Goal: Communication & Community: Share content

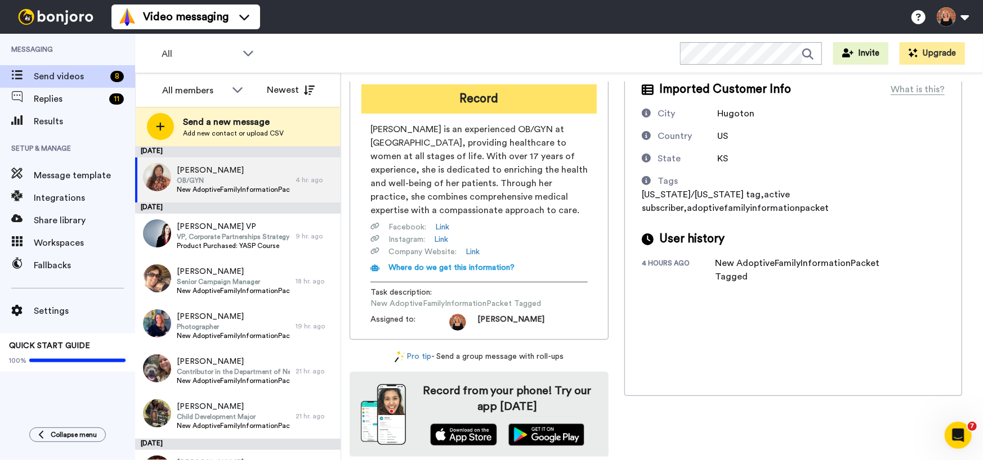
click at [488, 97] on button "Record" at bounding box center [478, 98] width 235 height 29
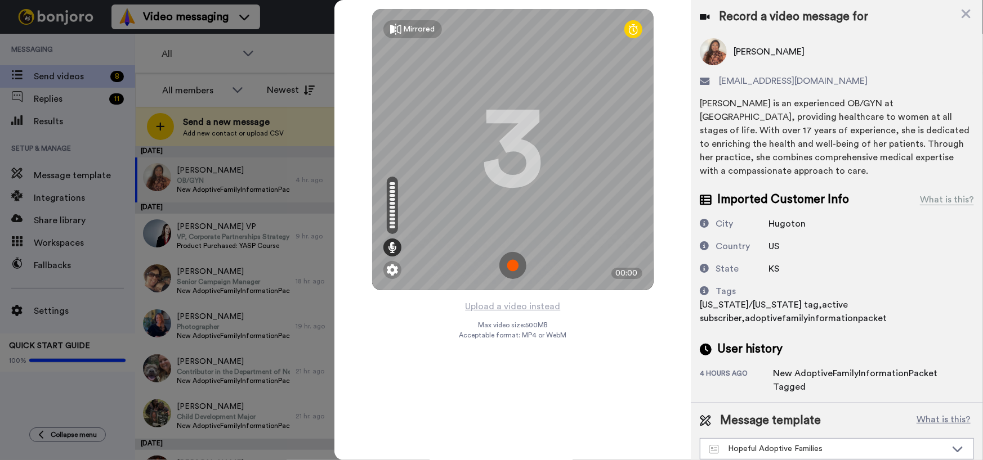
click at [517, 264] on img at bounding box center [512, 265] width 27 height 27
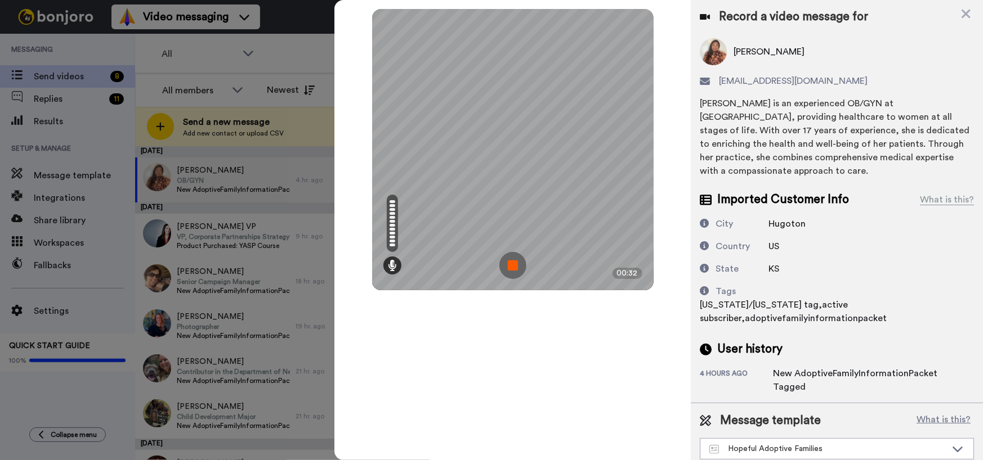
click at [514, 262] on img at bounding box center [512, 265] width 27 height 27
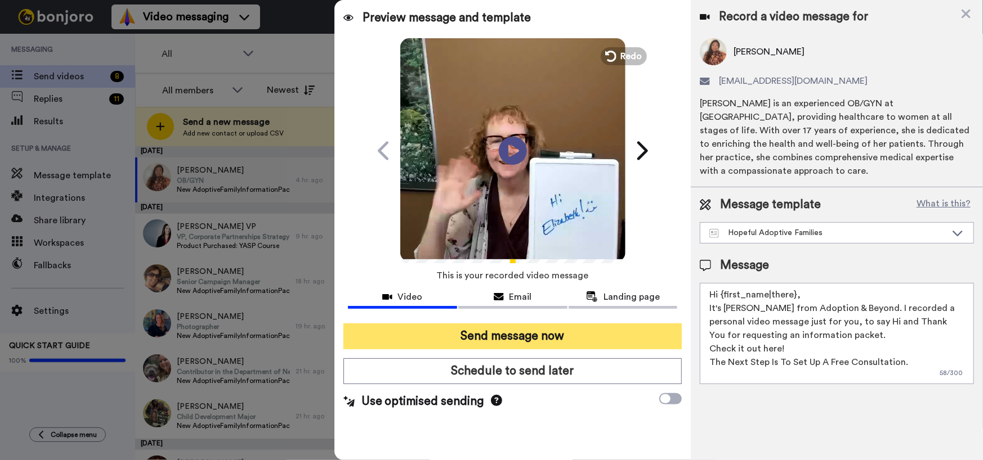
click at [554, 336] on button "Send message now" at bounding box center [512, 337] width 339 height 26
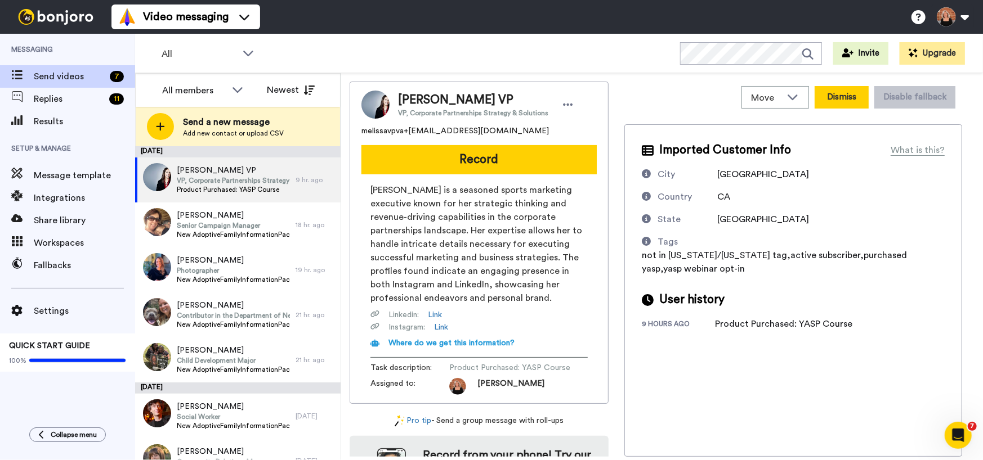
click at [851, 99] on button "Dismiss" at bounding box center [841, 97] width 54 height 23
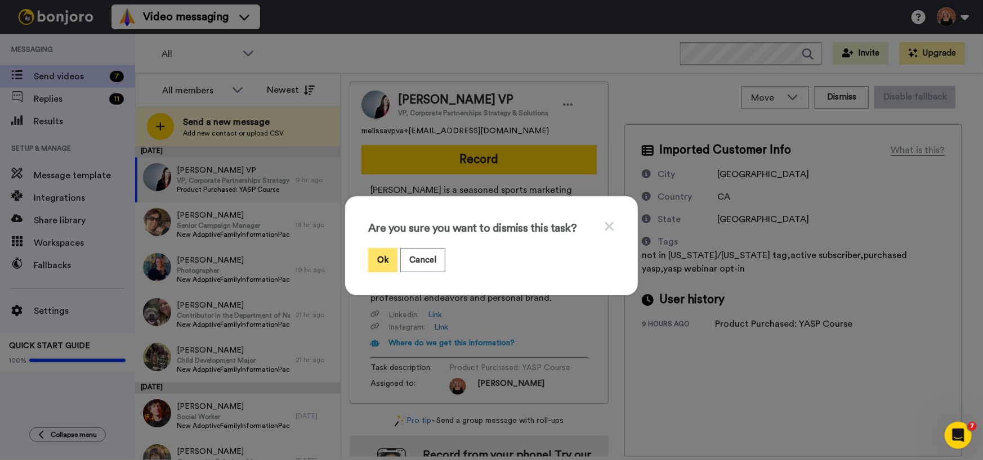
click at [381, 256] on button "Ok" at bounding box center [382, 260] width 29 height 24
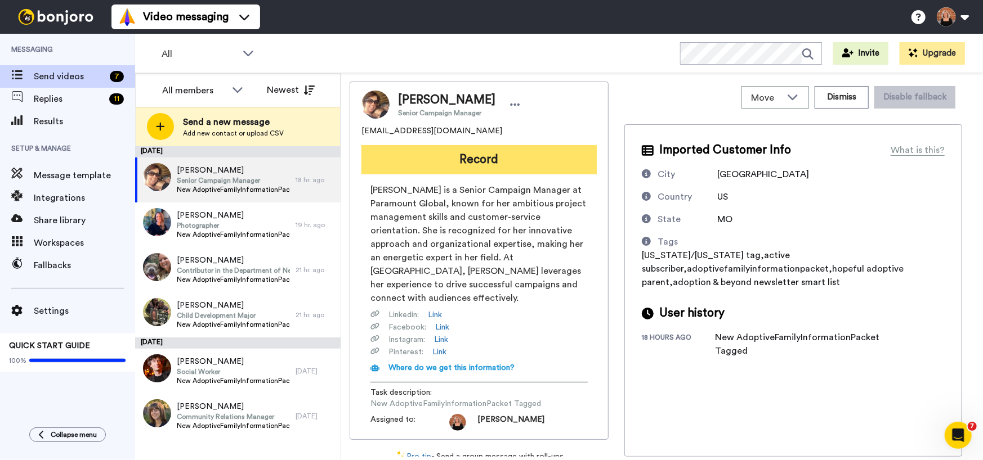
click at [476, 154] on button "Record" at bounding box center [478, 159] width 235 height 29
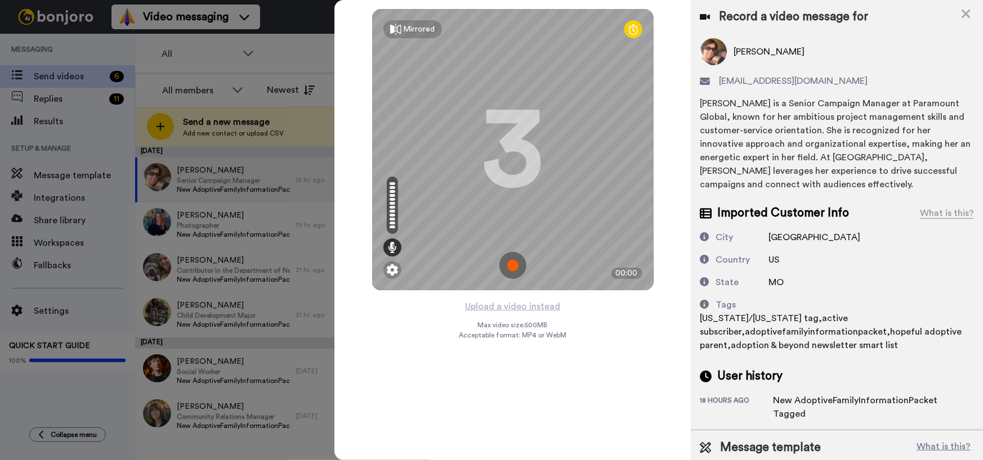
click at [512, 262] on img at bounding box center [512, 265] width 27 height 27
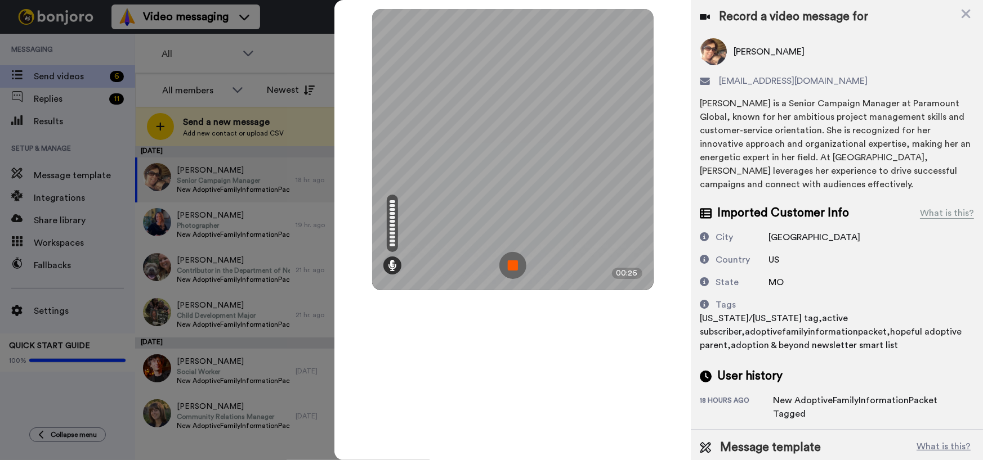
click at [512, 262] on img at bounding box center [512, 265] width 27 height 27
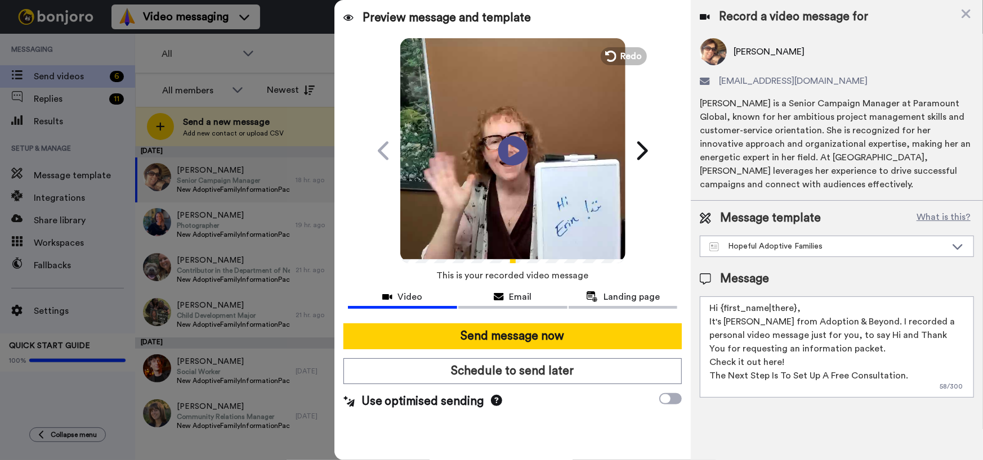
click at [511, 151] on icon "Play/Pause" at bounding box center [512, 150] width 30 height 53
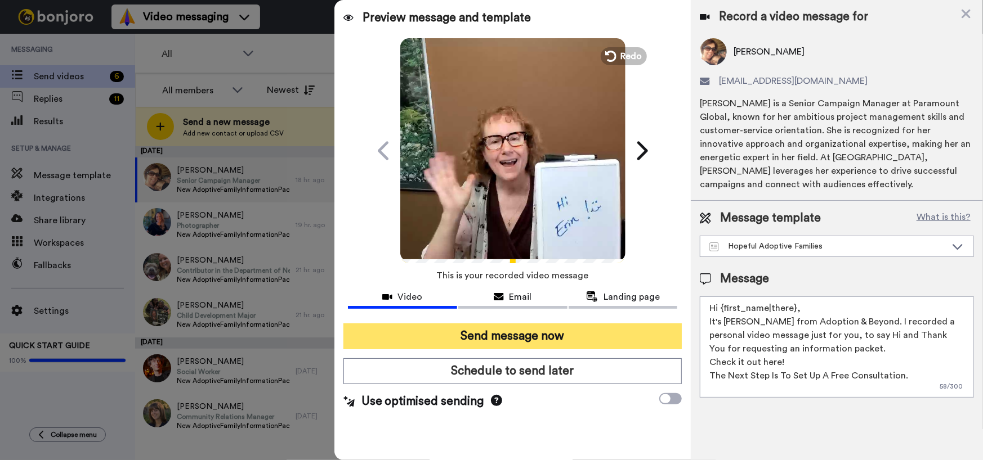
click at [474, 339] on button "Send message now" at bounding box center [512, 337] width 339 height 26
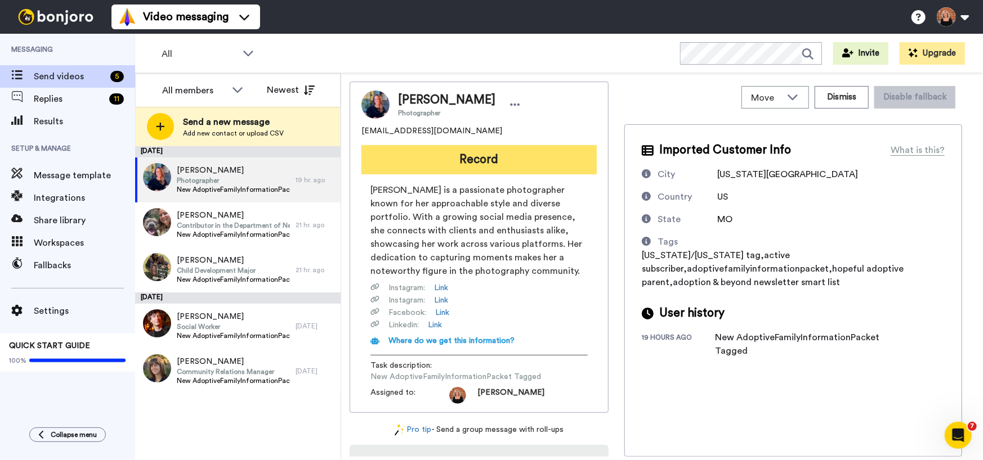
click at [503, 168] on button "Record" at bounding box center [478, 159] width 235 height 29
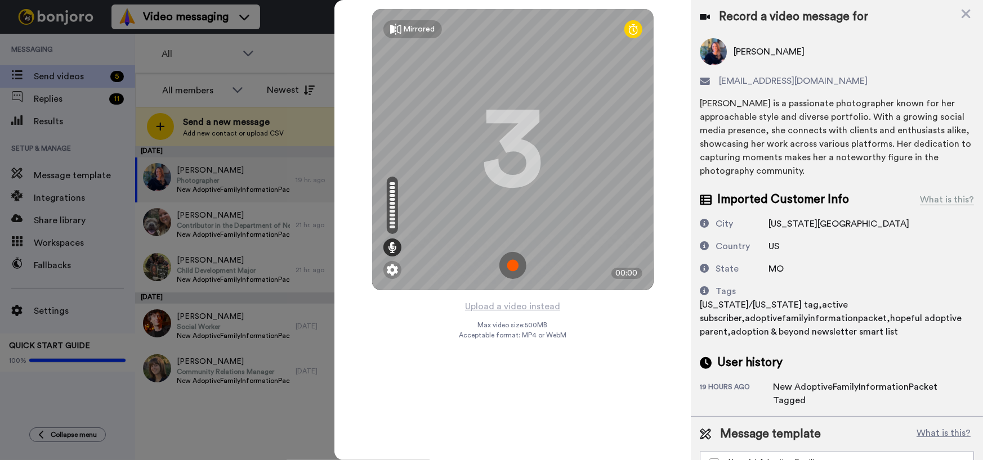
click at [514, 271] on img at bounding box center [512, 265] width 27 height 27
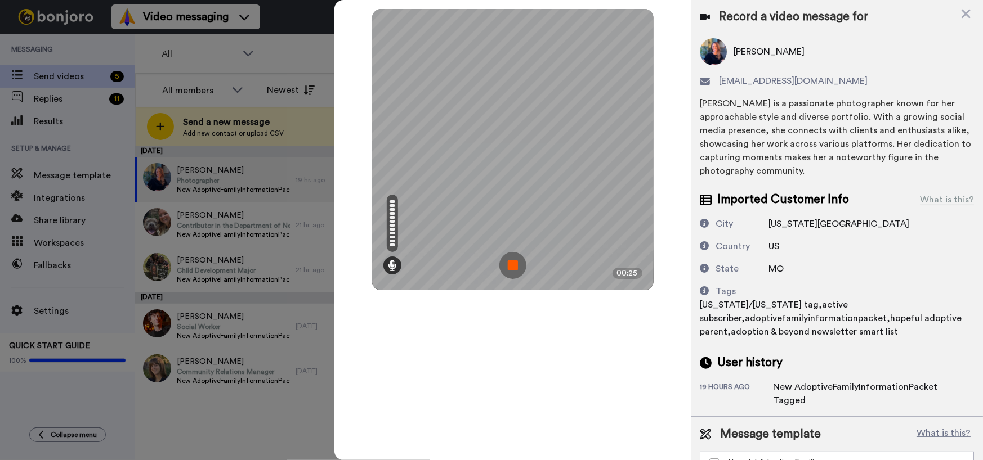
click at [514, 271] on img at bounding box center [512, 265] width 27 height 27
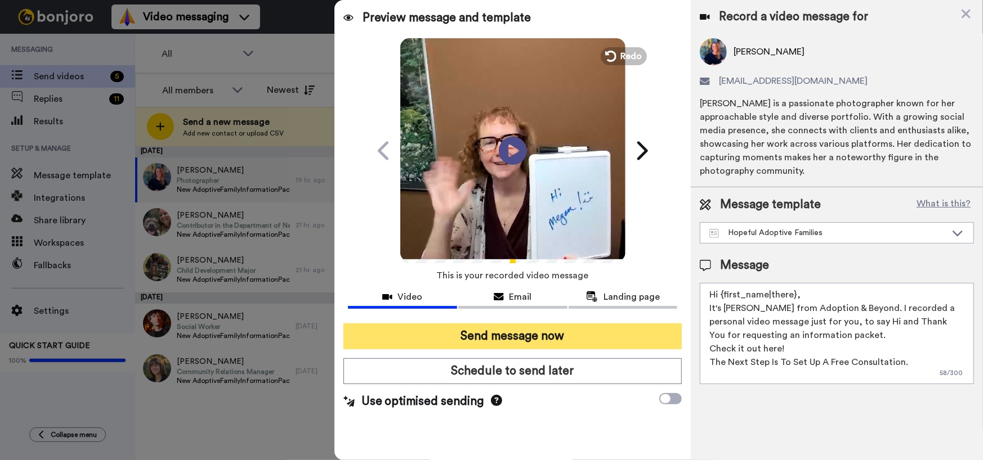
click at [520, 337] on button "Send message now" at bounding box center [512, 337] width 339 height 26
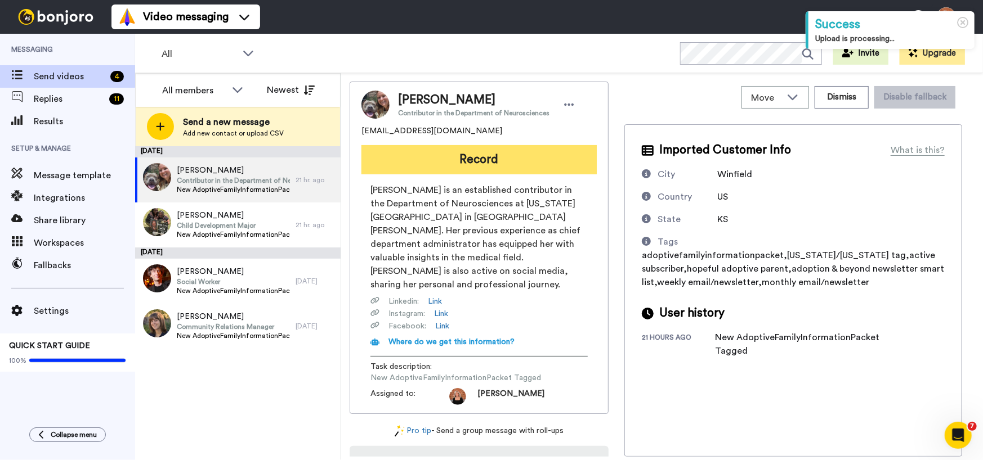
click at [482, 165] on button "Record" at bounding box center [478, 159] width 235 height 29
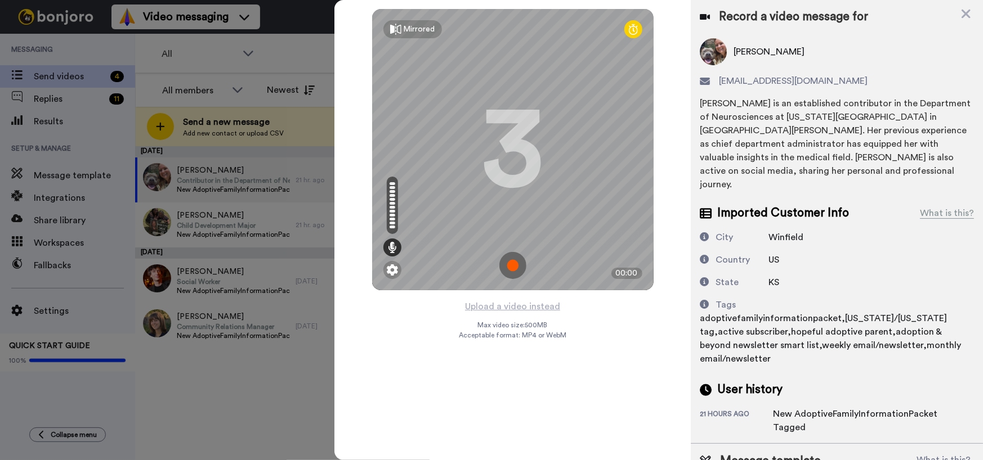
click at [517, 265] on img at bounding box center [512, 265] width 27 height 27
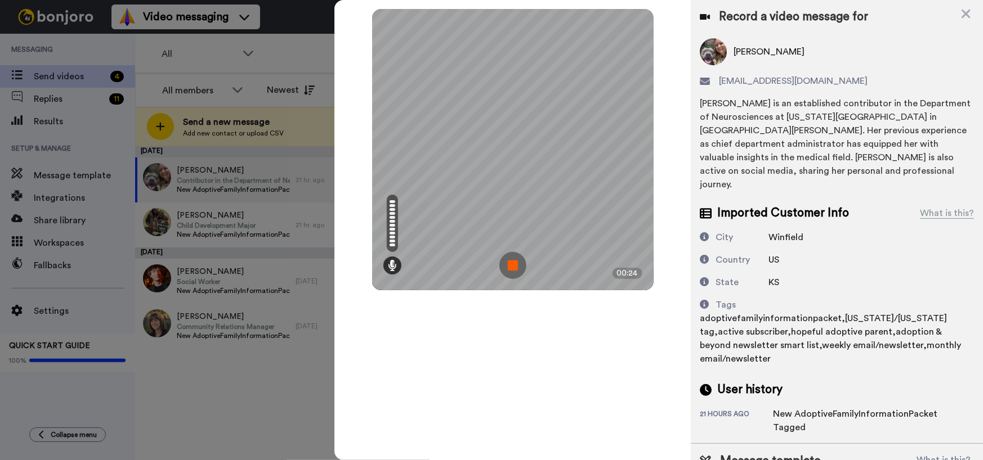
click at [517, 265] on img at bounding box center [512, 265] width 27 height 27
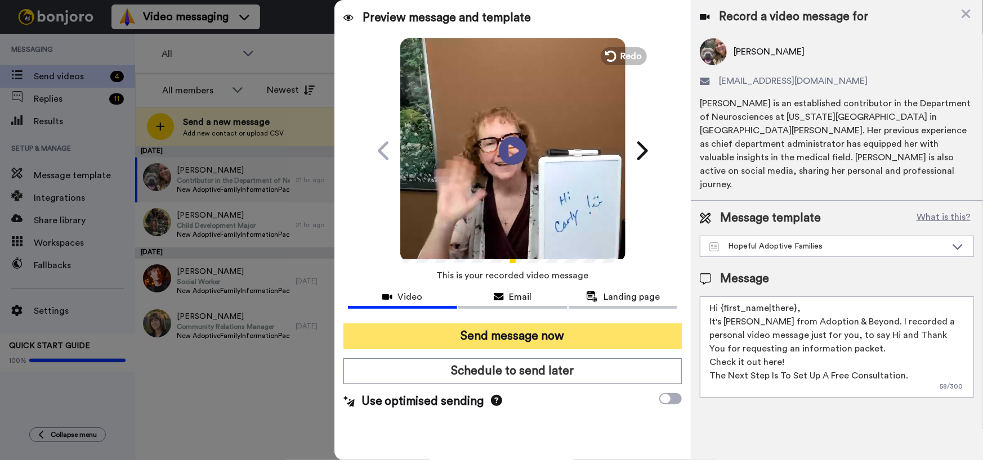
click at [508, 331] on button "Send message now" at bounding box center [512, 337] width 339 height 26
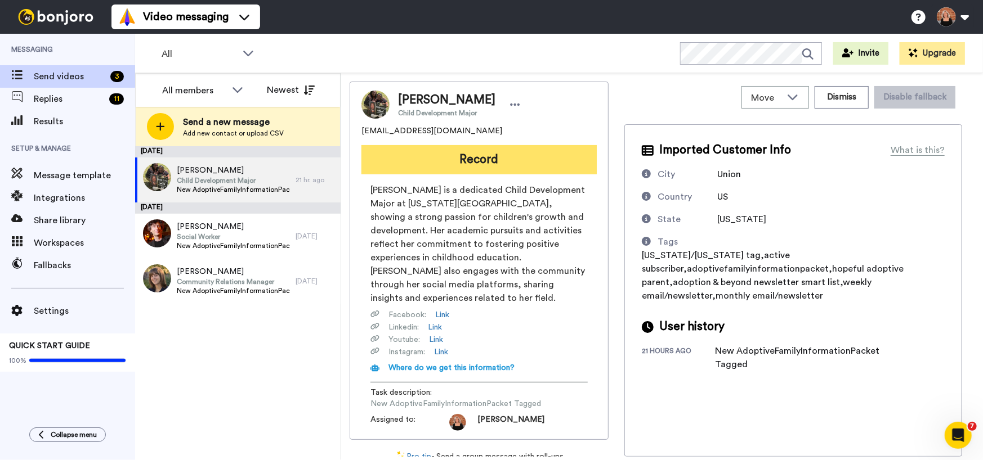
click at [508, 164] on button "Record" at bounding box center [478, 159] width 235 height 29
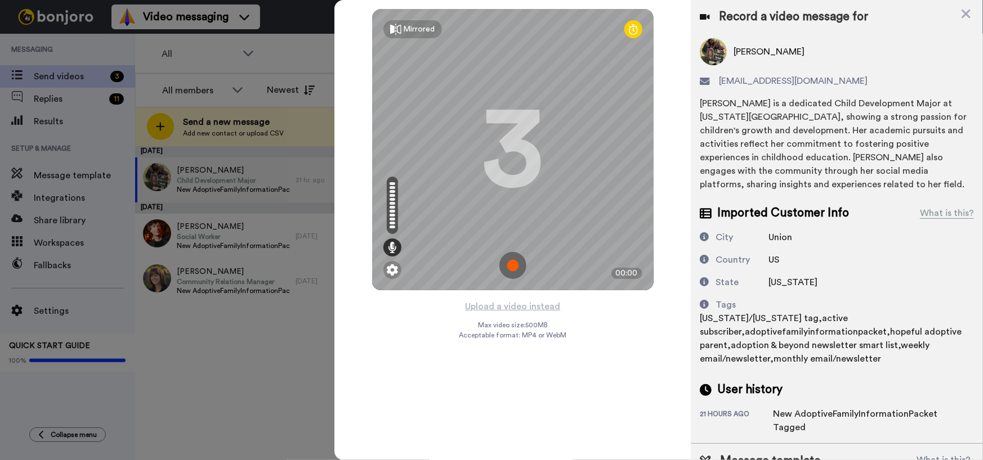
click at [512, 266] on img at bounding box center [512, 265] width 27 height 27
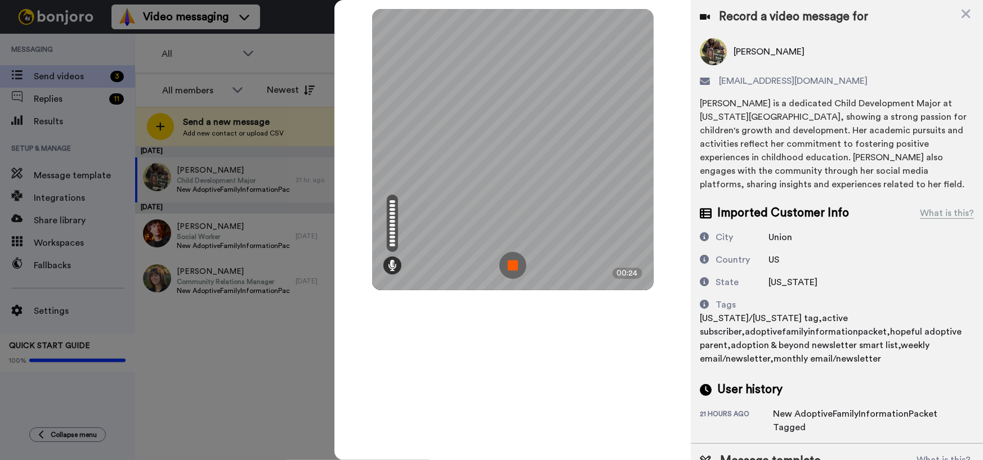
click at [512, 266] on img at bounding box center [512, 265] width 27 height 27
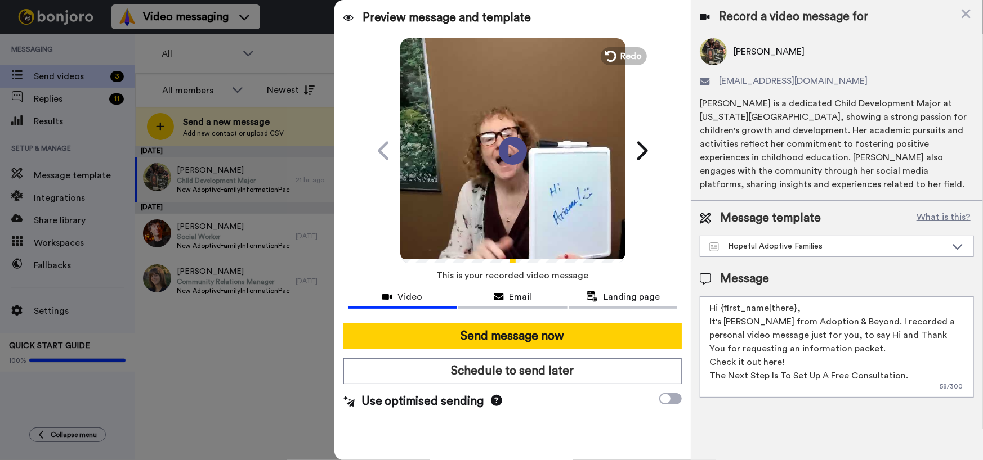
click at [509, 339] on button "Send message now" at bounding box center [512, 337] width 339 height 26
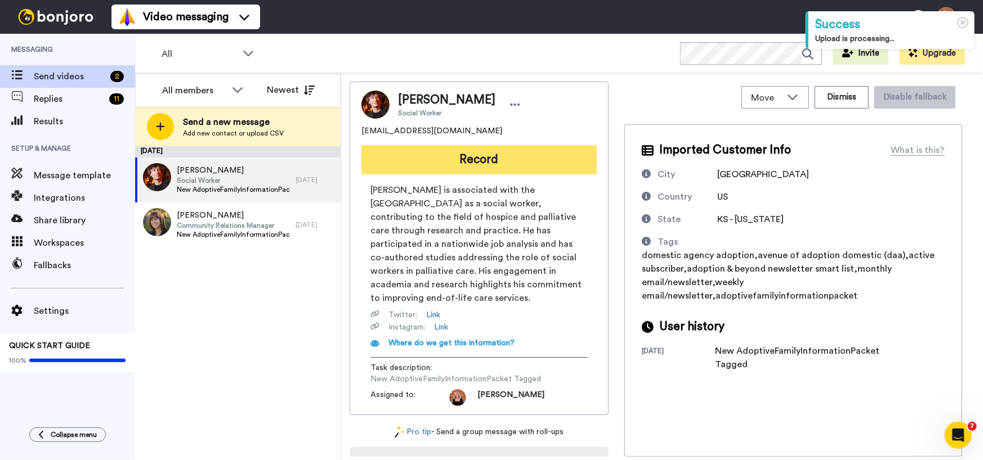
click at [497, 167] on button "Record" at bounding box center [478, 159] width 235 height 29
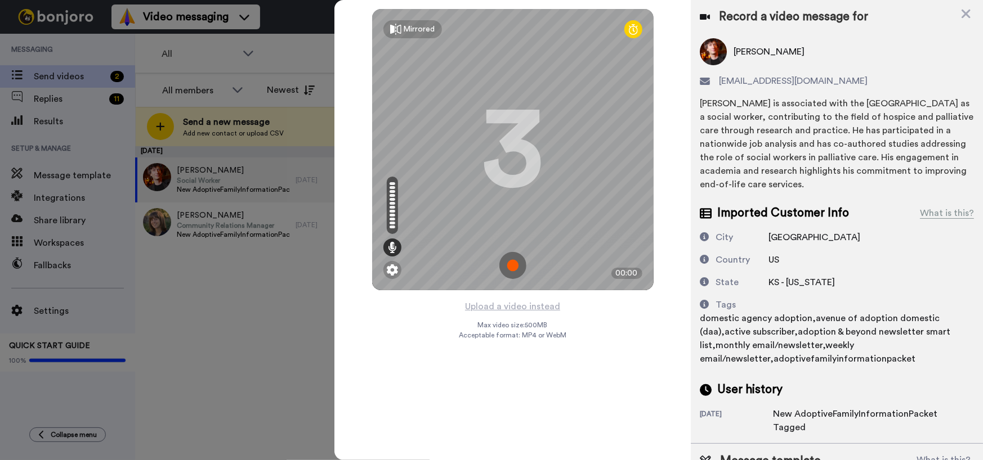
click at [515, 268] on img at bounding box center [512, 265] width 27 height 27
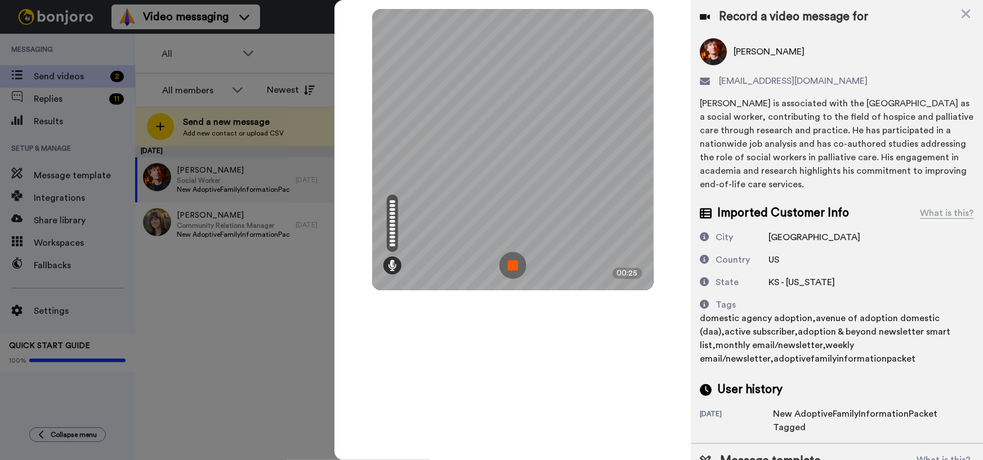
click at [515, 268] on img at bounding box center [512, 265] width 27 height 27
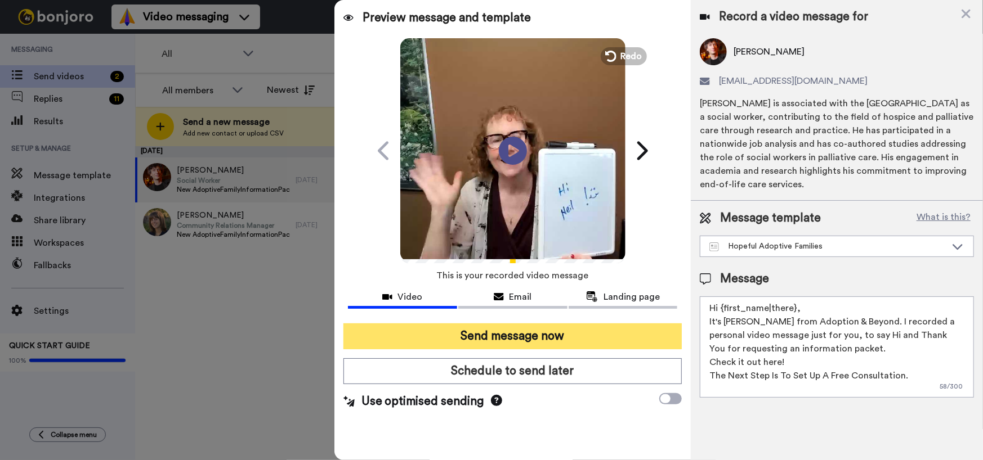
click at [527, 332] on button "Send message now" at bounding box center [512, 337] width 339 height 26
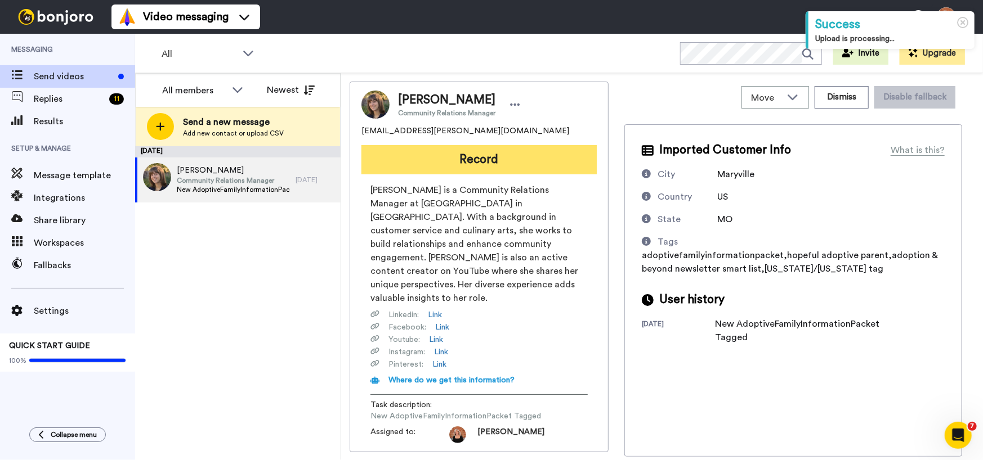
click at [506, 168] on button "Record" at bounding box center [478, 159] width 235 height 29
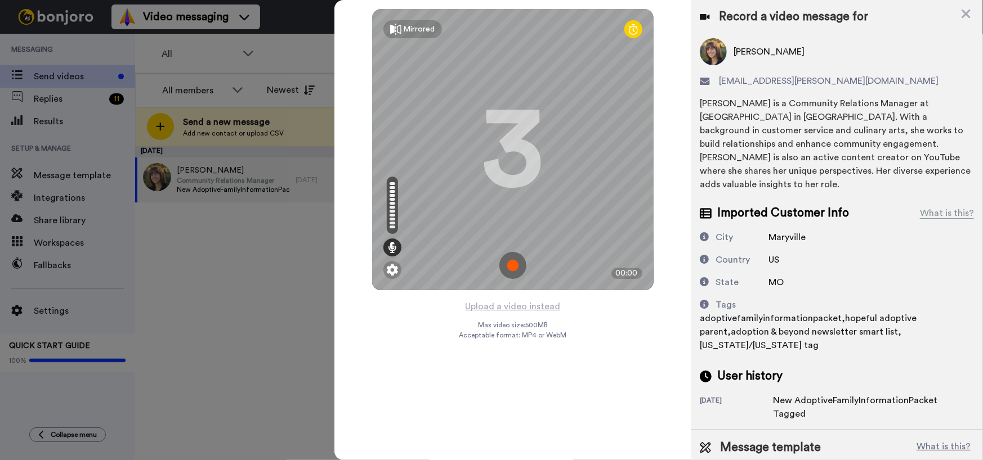
click at [513, 267] on img at bounding box center [512, 265] width 27 height 27
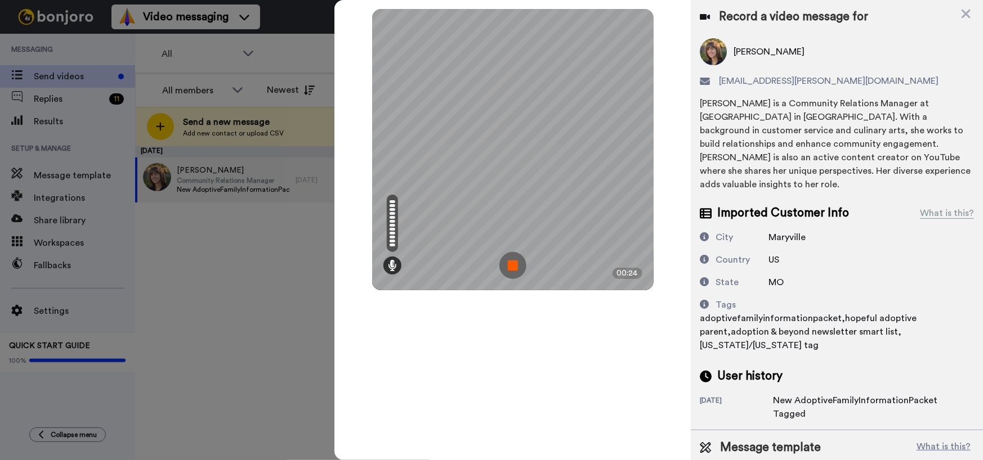
click at [513, 267] on img at bounding box center [512, 265] width 27 height 27
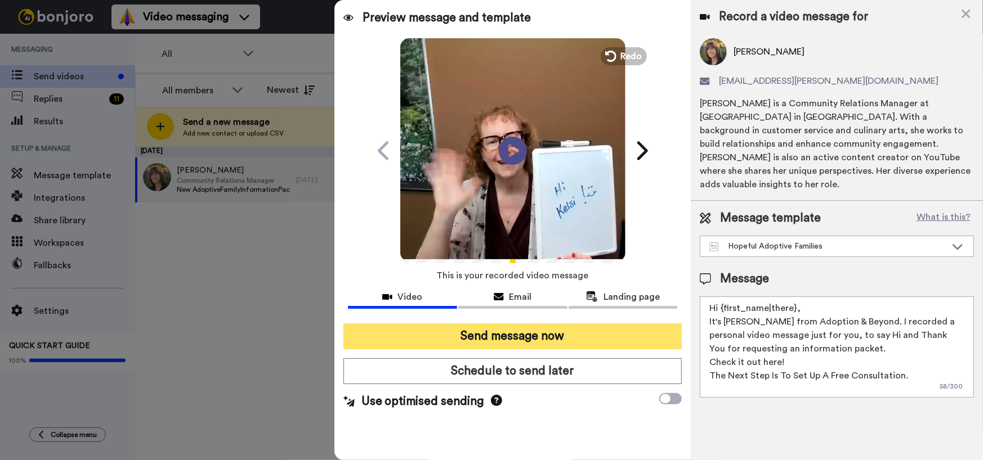
click at [522, 338] on button "Send message now" at bounding box center [512, 337] width 339 height 26
